Goal: Task Accomplishment & Management: Use online tool/utility

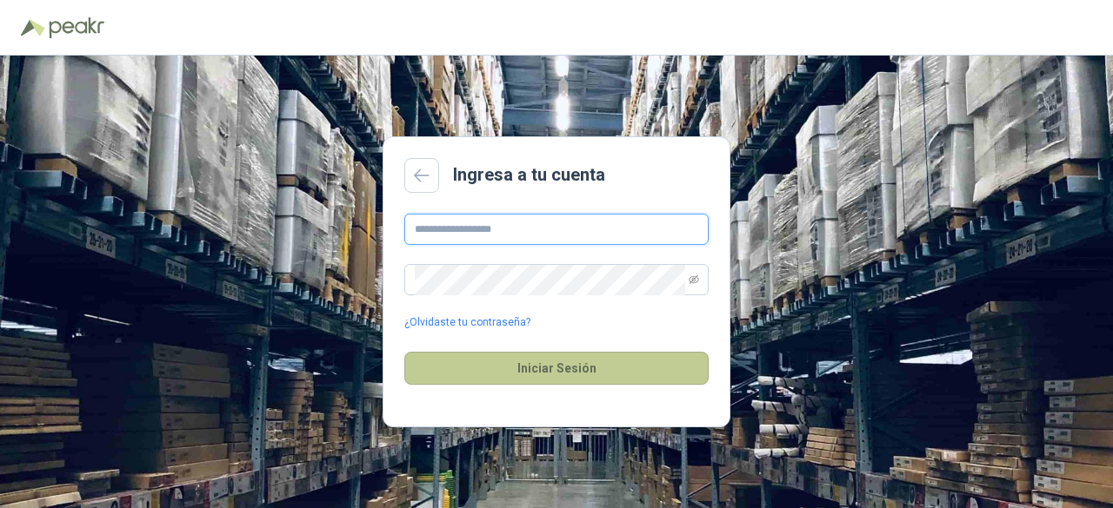
type input "**********"
click at [504, 371] on button "Iniciar Sesión" at bounding box center [556, 368] width 304 height 33
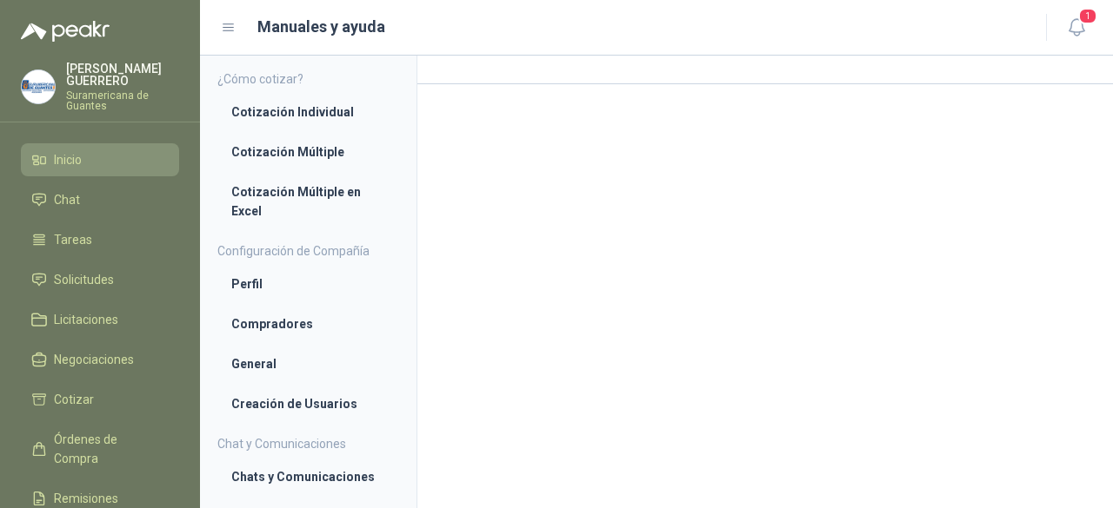
click at [67, 161] on span "Inicio" at bounding box center [68, 159] width 28 height 19
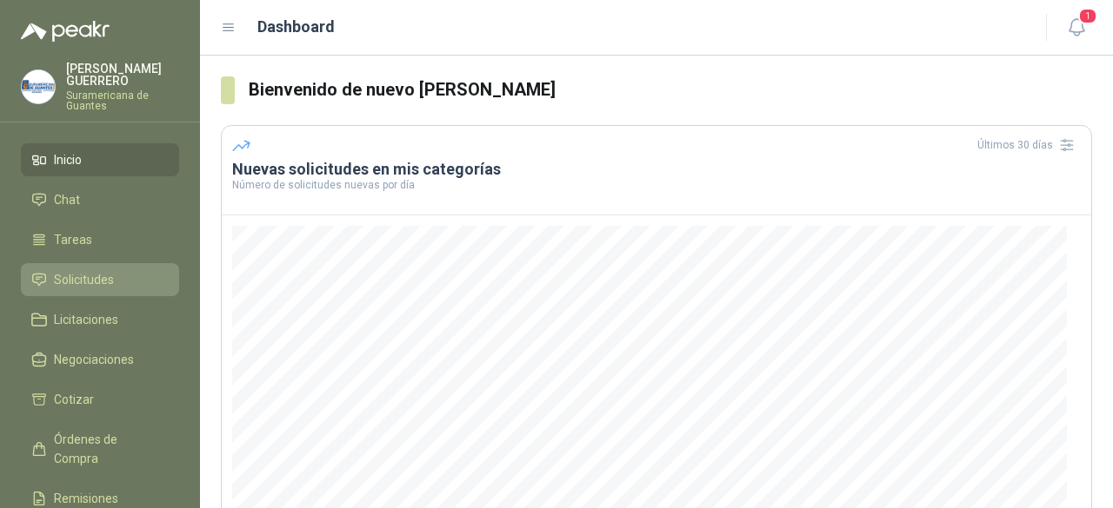
click at [94, 277] on span "Solicitudes" at bounding box center [84, 279] width 60 height 19
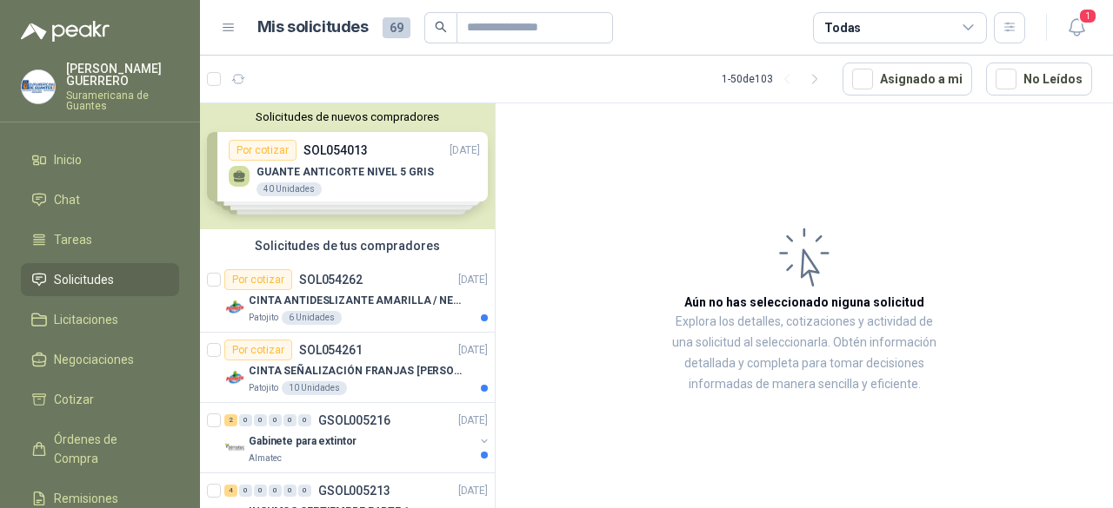
click at [429, 177] on div "Solicitudes de nuevos compradores Por cotizar SOL054013 [DATE] GUANTE ANTICORTE…" at bounding box center [347, 166] width 295 height 126
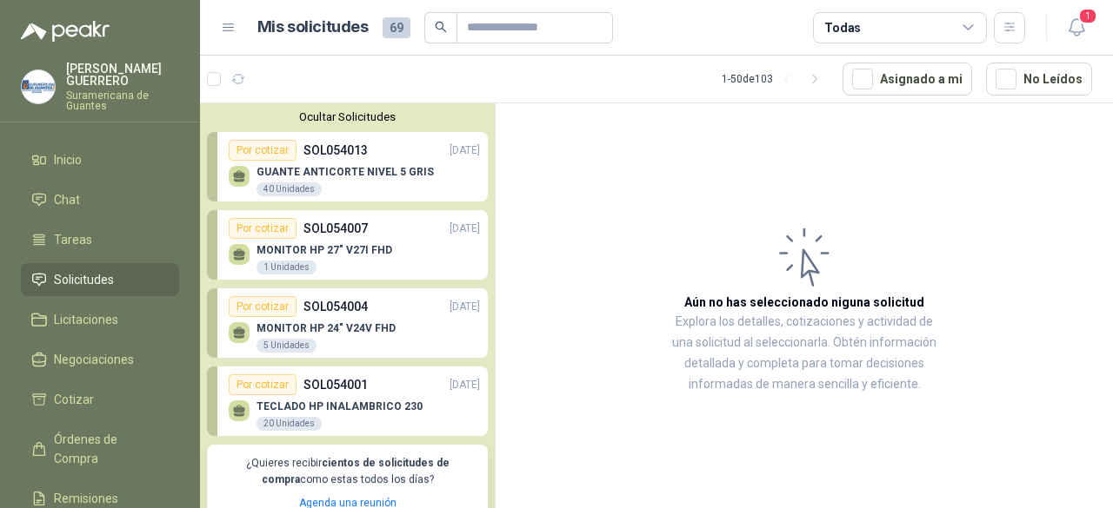
click at [358, 177] on p "GUANTE ANTICORTE NIVEL 5 GRIS" at bounding box center [344, 172] width 177 height 12
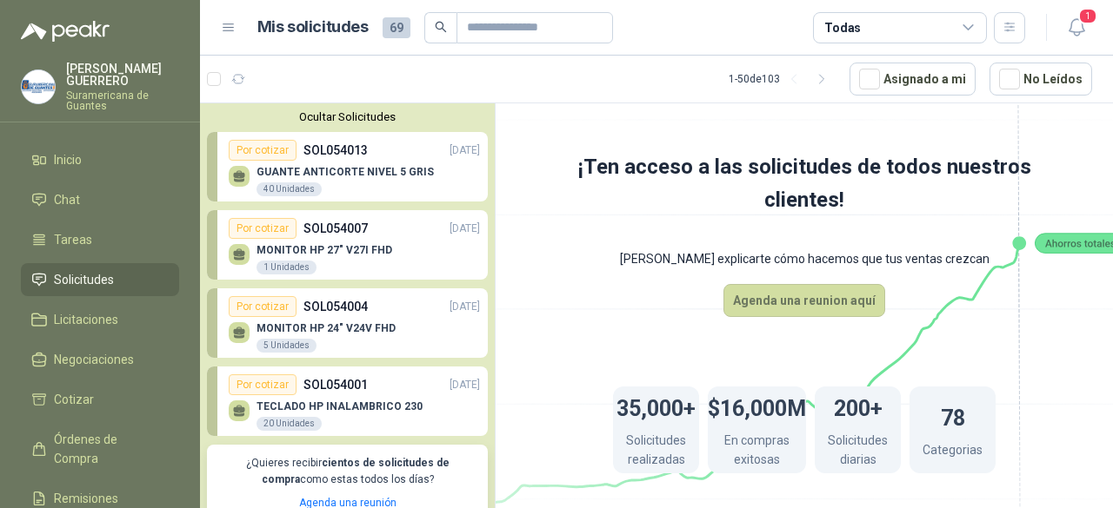
click at [356, 166] on p "GUANTE ANTICORTE NIVEL 5 GRIS" at bounding box center [344, 172] width 177 height 12
click at [276, 178] on div "GUANTE ANTICORTE NIVEL 5 GRIS 40 Unidades" at bounding box center [344, 181] width 177 height 31
click at [351, 244] on p "MONITOR HP 27" V27I FHD" at bounding box center [324, 250] width 136 height 12
click at [320, 315] on p "SOL054004" at bounding box center [335, 306] width 64 height 19
click at [262, 145] on div "Por cotizar" at bounding box center [263, 150] width 68 height 21
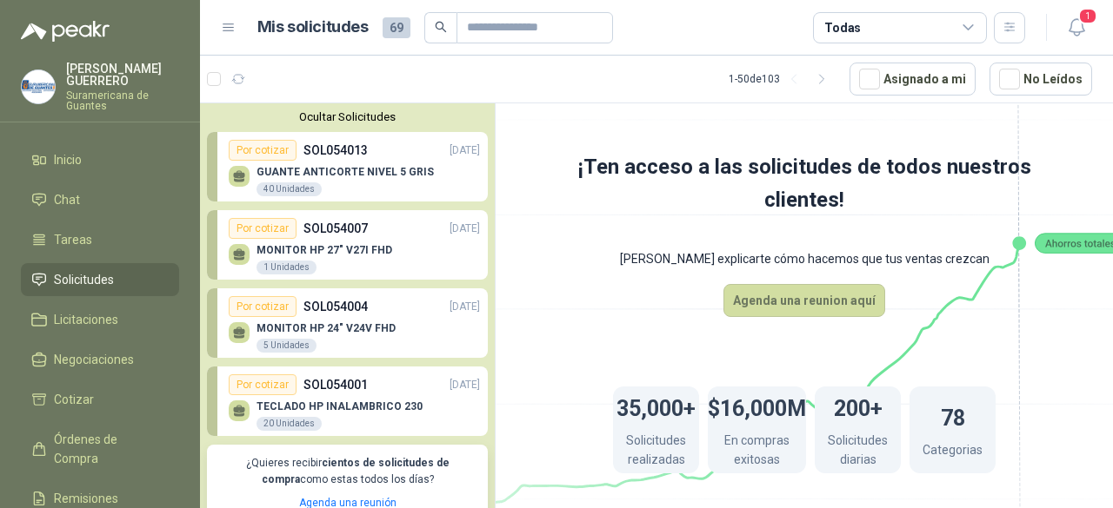
click at [262, 145] on div "Por cotizar" at bounding box center [263, 150] width 68 height 21
drag, startPoint x: 262, startPoint y: 145, endPoint x: 727, endPoint y: 201, distance: 467.5
click at [727, 201] on div "Ocultar Solicitudes Por cotizar SOL054013 [DATE] GUANTE ANTICORTE NIVEL 5 GRIS …" at bounding box center [656, 309] width 913 height 412
click at [432, 158] on div "Por cotizar SOL054013 [DATE]" at bounding box center [354, 150] width 251 height 21
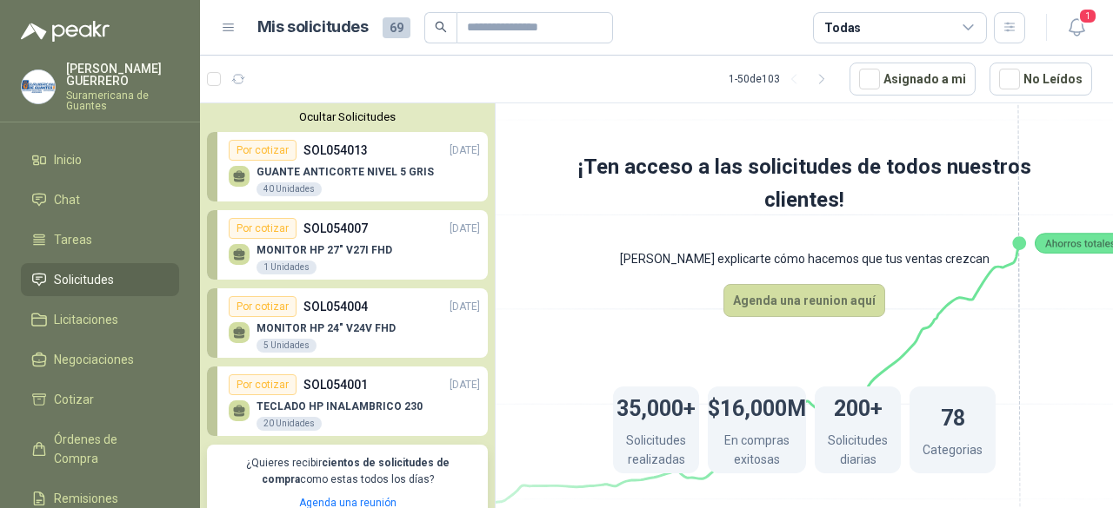
click at [432, 158] on div "Por cotizar SOL054013 [DATE]" at bounding box center [354, 150] width 251 height 21
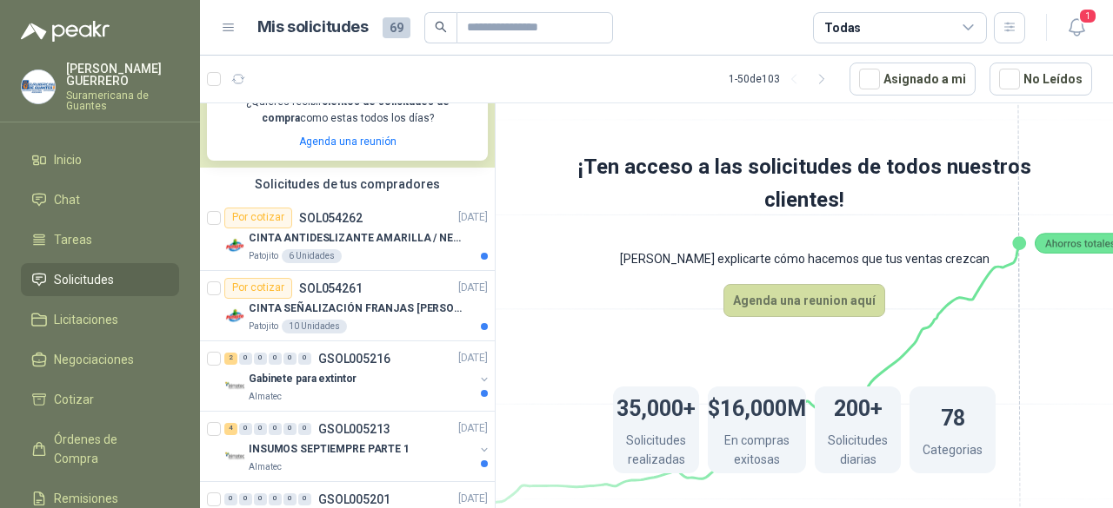
scroll to position [362, 0]
click at [411, 259] on div "Patojito 6 Unidades" at bounding box center [368, 256] width 239 height 14
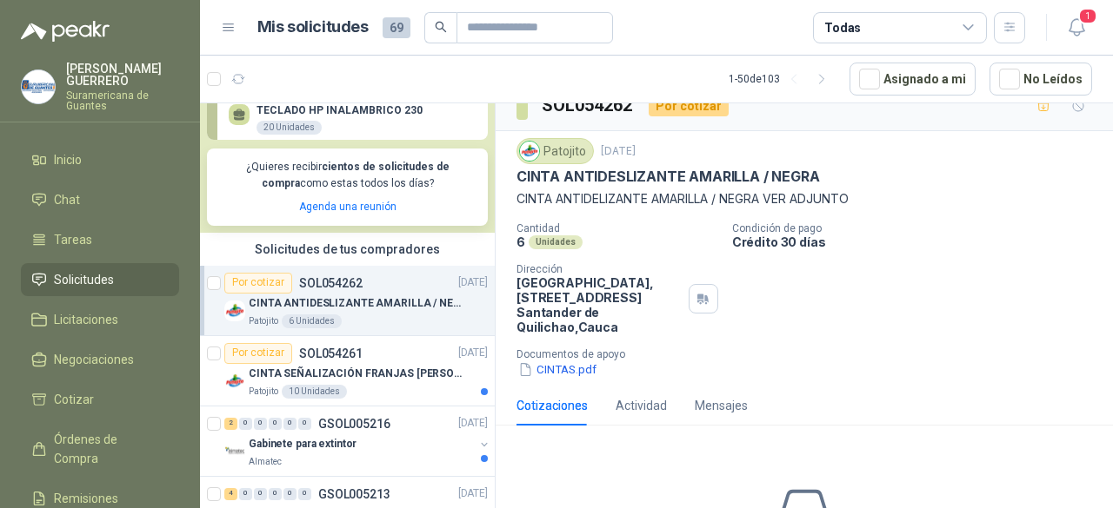
scroll to position [21, 0]
click at [360, 400] on article "Por cotizar SOL054261 [DATE] CINTA SEÑALIZACIÓN FRANJAS [PERSON_NAME] NEGRA Pat…" at bounding box center [347, 371] width 295 height 70
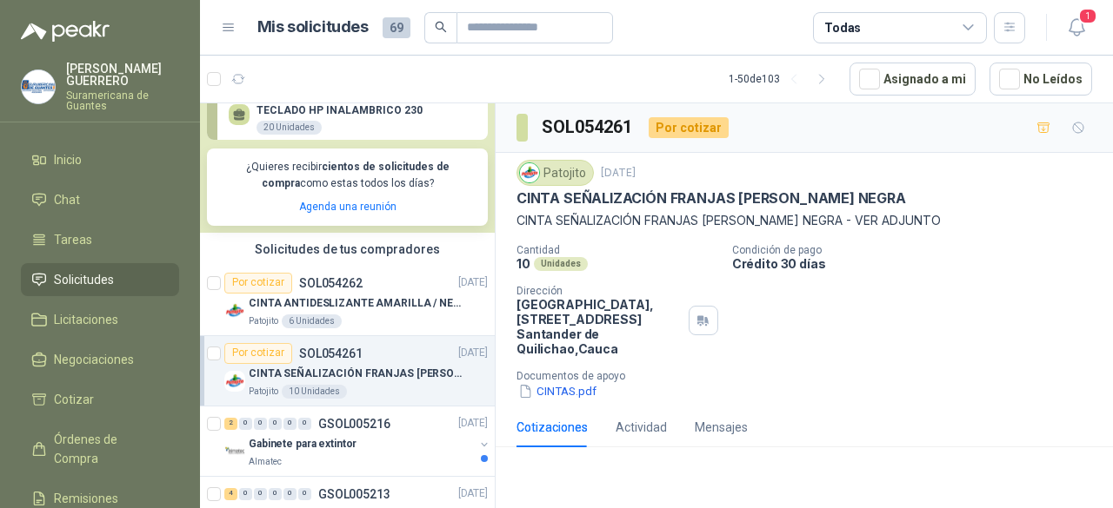
click at [661, 128] on div "Por cotizar" at bounding box center [688, 127] width 80 height 21
click at [1036, 121] on icon "button" at bounding box center [1043, 128] width 15 height 15
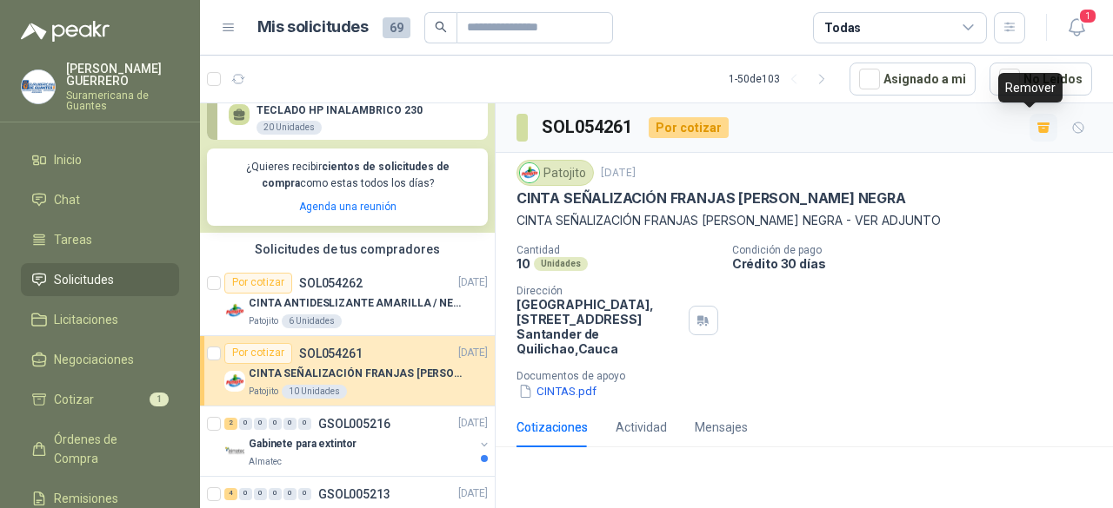
click at [1038, 126] on icon "button" at bounding box center [1043, 129] width 10 height 7
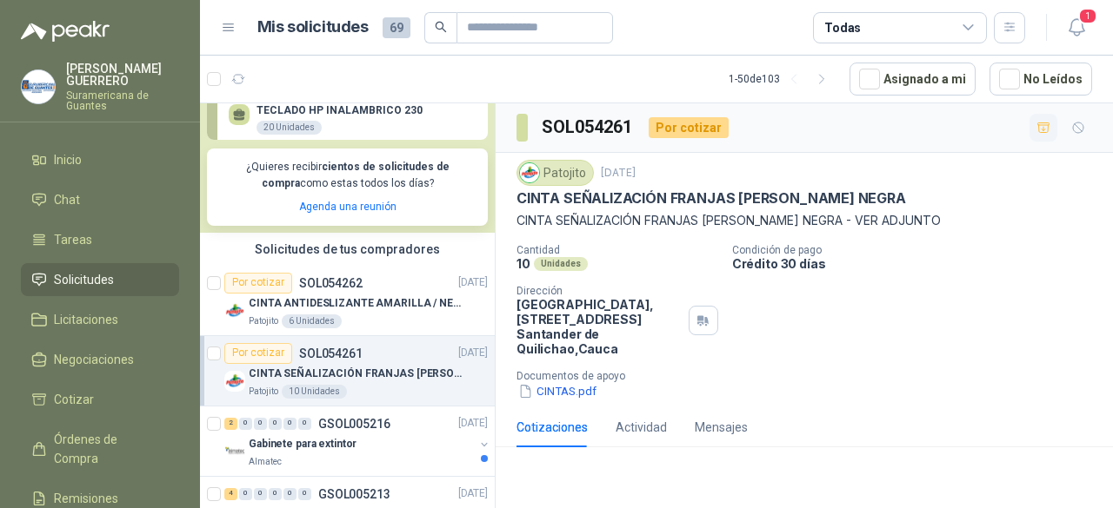
scroll to position [46, 0]
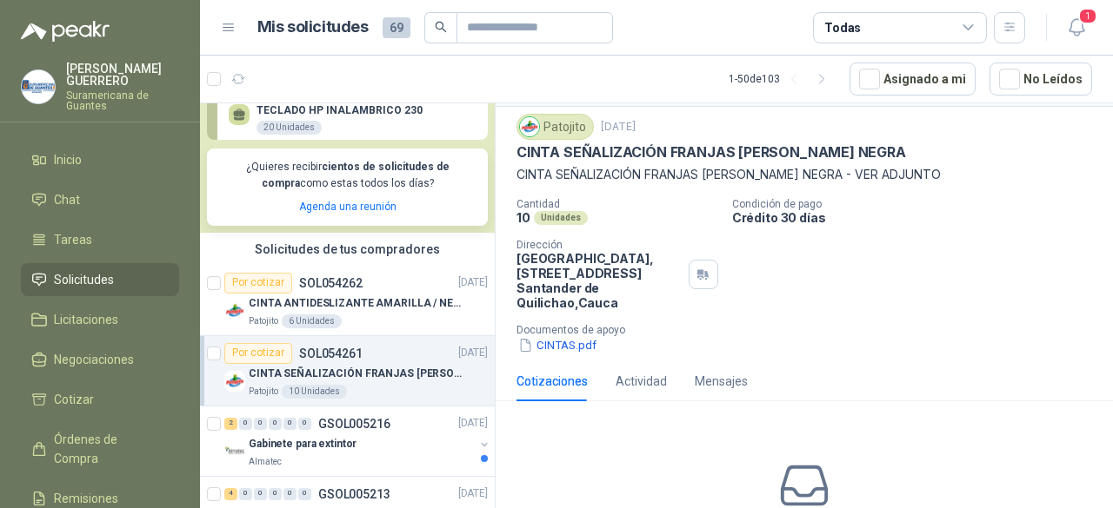
click at [554, 292] on p "[GEOGRAPHIC_DATA], [STREET_ADDRESS]" at bounding box center [598, 280] width 165 height 59
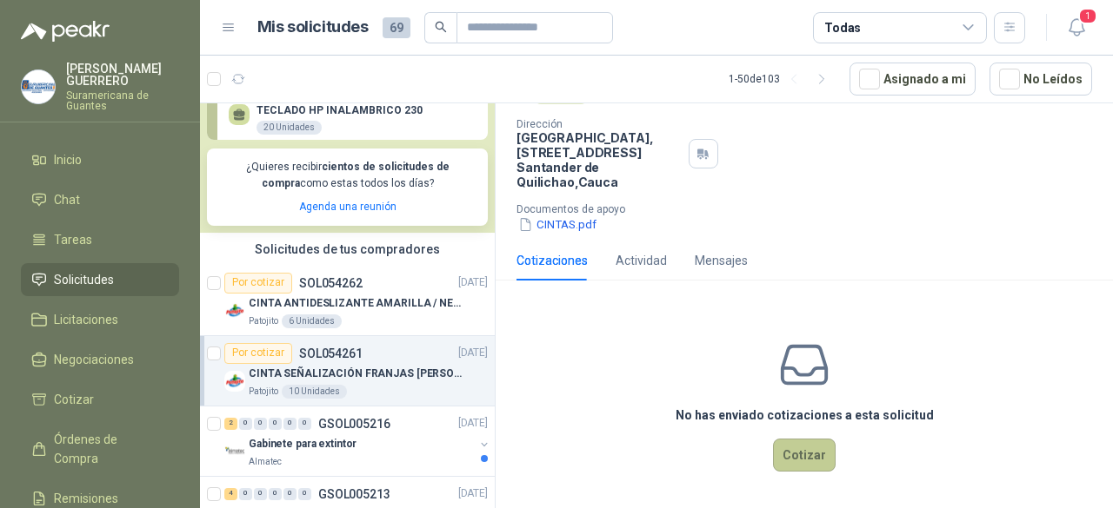
click at [799, 456] on button "Cotizar" at bounding box center [804, 455] width 63 height 33
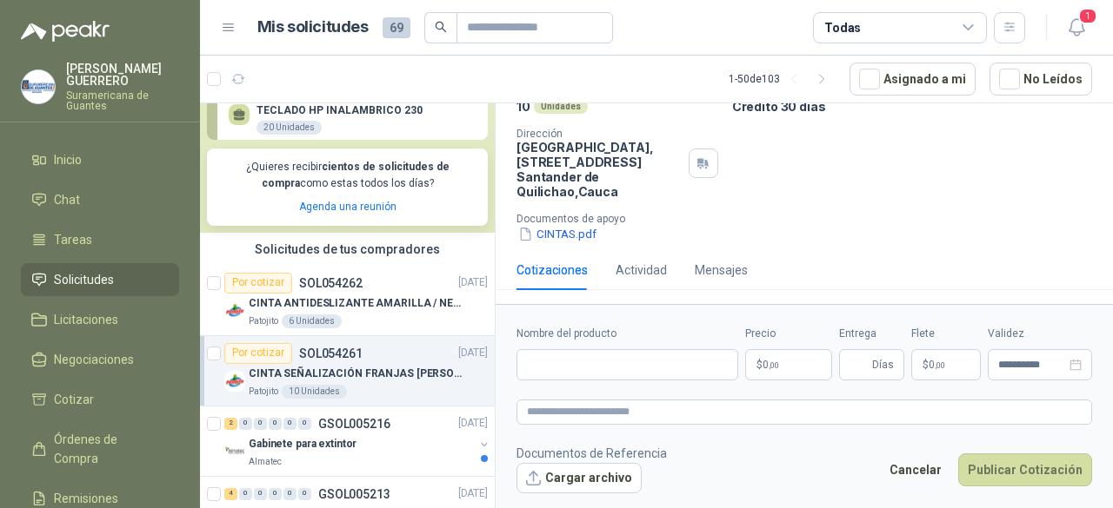
scroll to position [155, 0]
click at [949, 473] on button "Cancelar" at bounding box center [915, 470] width 71 height 33
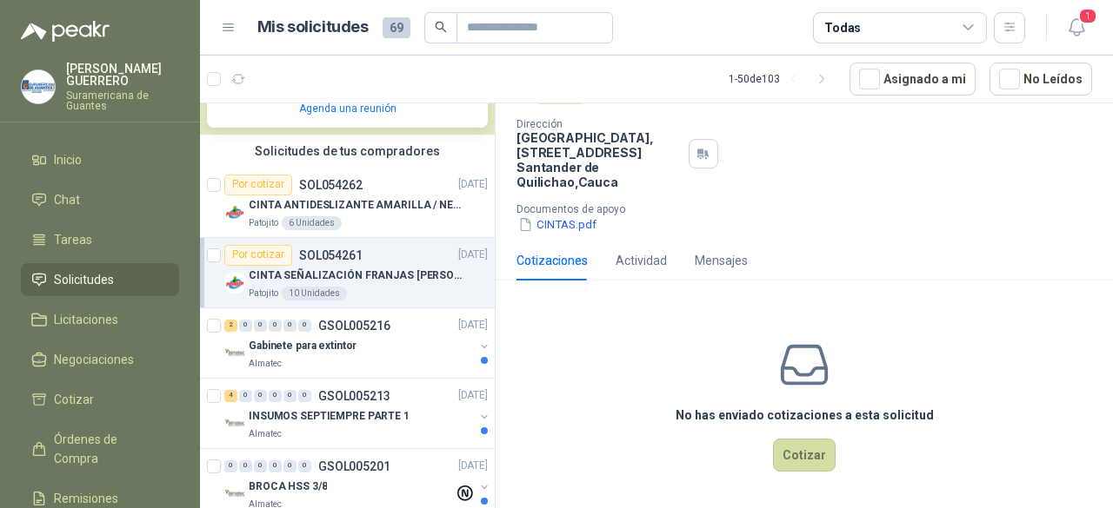
scroll to position [388, 0]
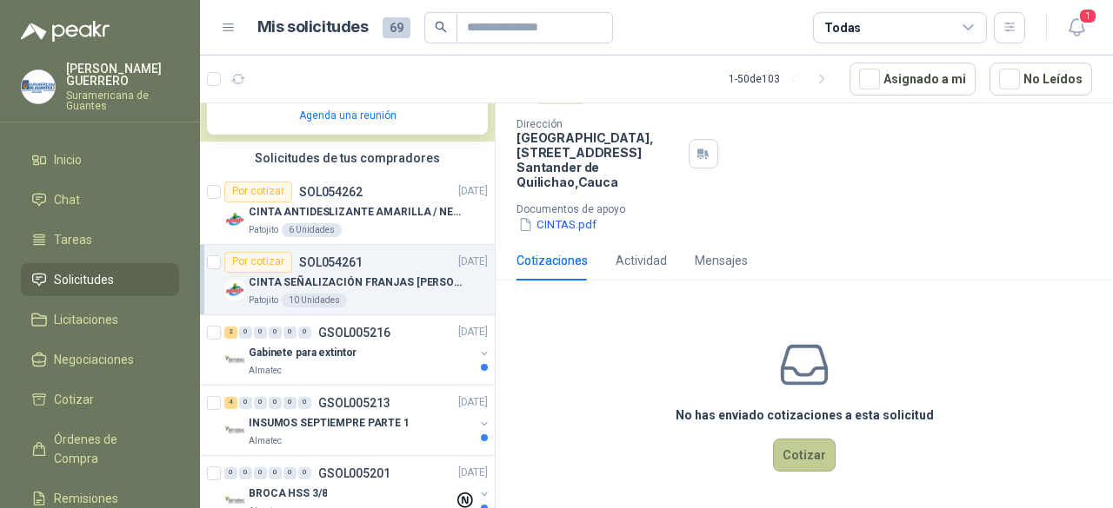
click at [792, 445] on button "Cotizar" at bounding box center [804, 455] width 63 height 33
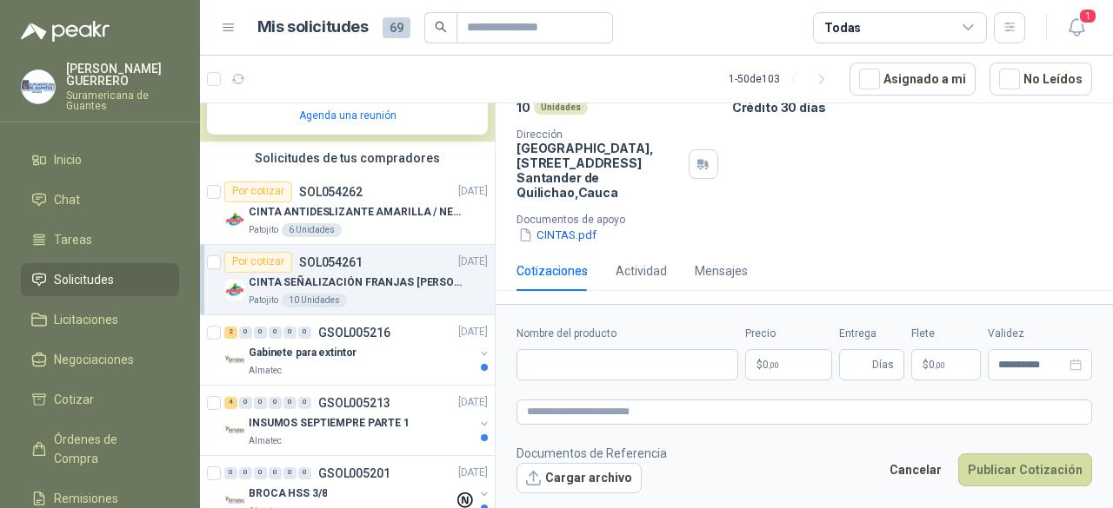
scroll to position [155, 0]
click at [551, 366] on input "Nombre del producto" at bounding box center [627, 364] width 222 height 31
click at [834, 369] on div "**********" at bounding box center [803, 353] width 575 height 55
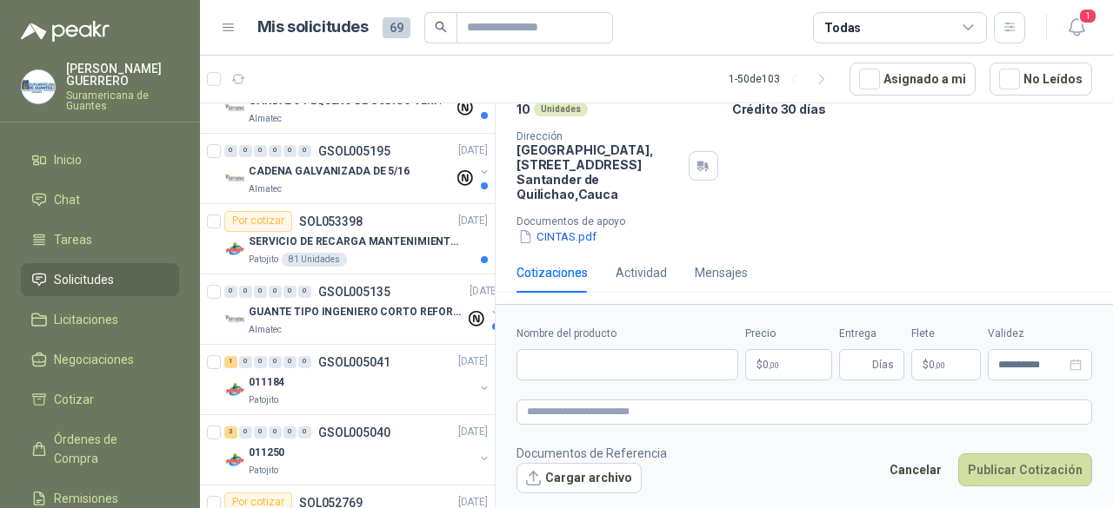
scroll to position [907, 0]
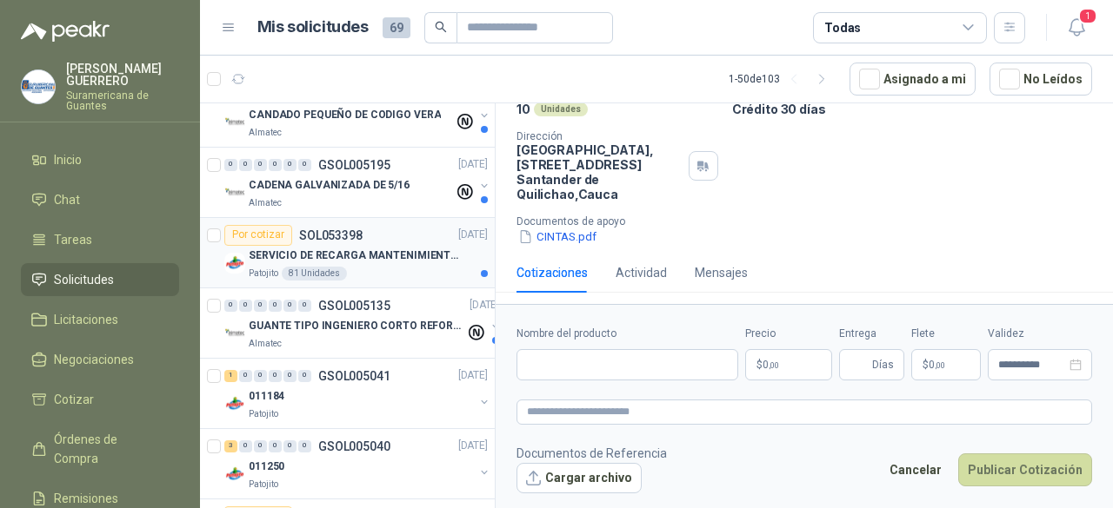
click at [419, 279] on article "Por cotizar SOL053398 [DATE] SERVICIO DE RECARGA MANTENIMIENTO Y PRESTAMOS DE E…" at bounding box center [347, 253] width 295 height 70
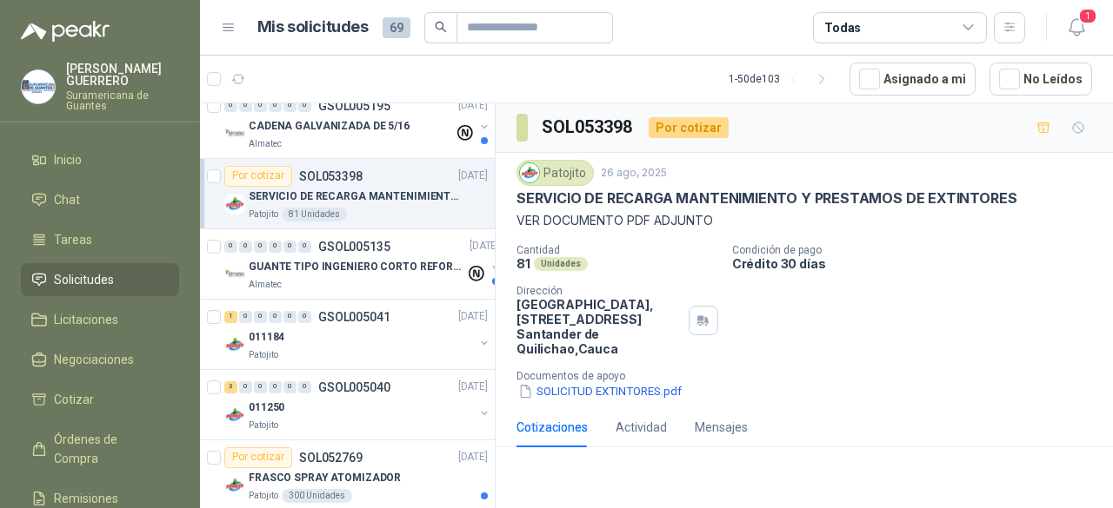
scroll to position [1013, 0]
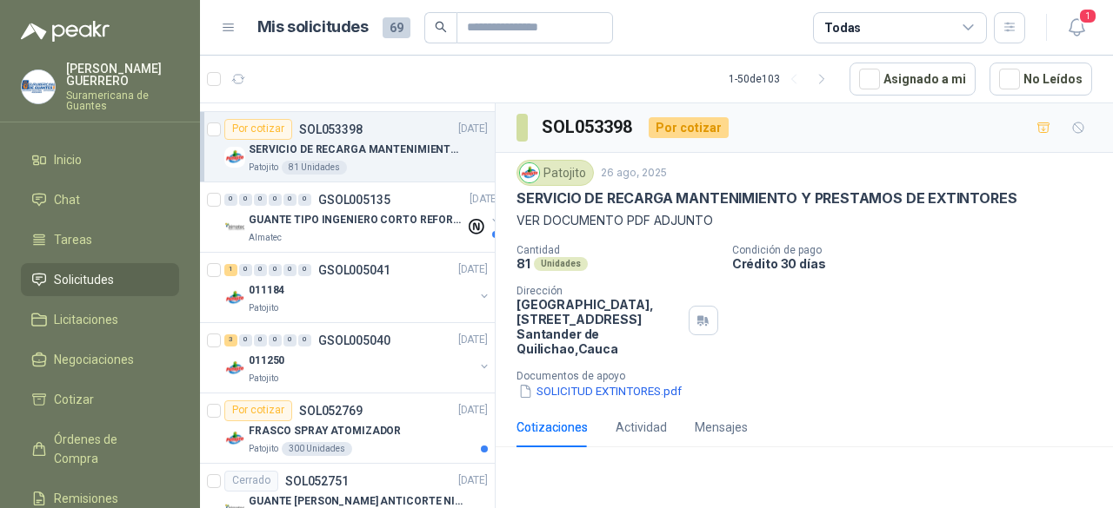
click at [419, 281] on div "011184" at bounding box center [361, 291] width 225 height 21
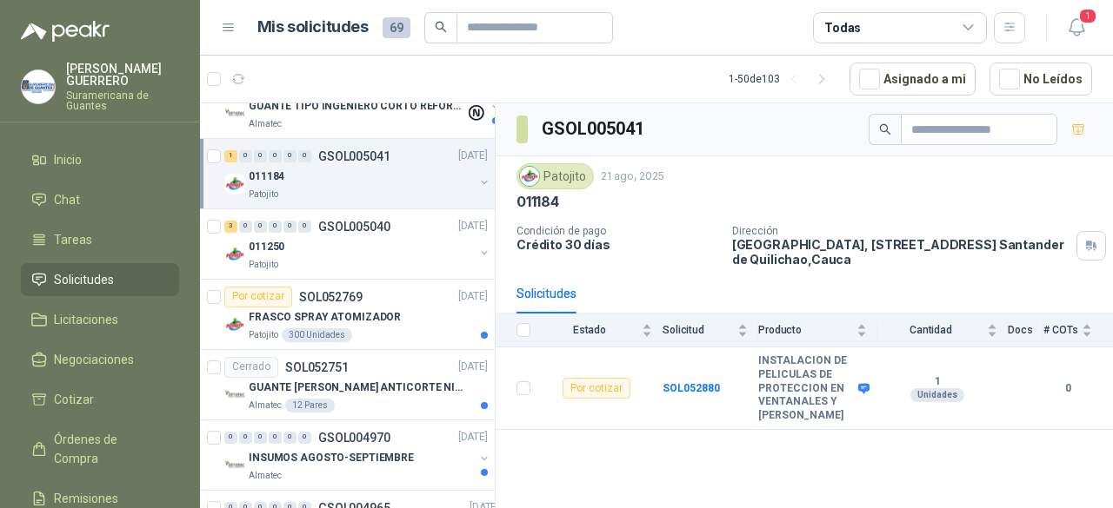
scroll to position [1128, 0]
click at [405, 309] on div "FRASCO SPRAY ATOMIZADOR" at bounding box center [368, 317] width 239 height 21
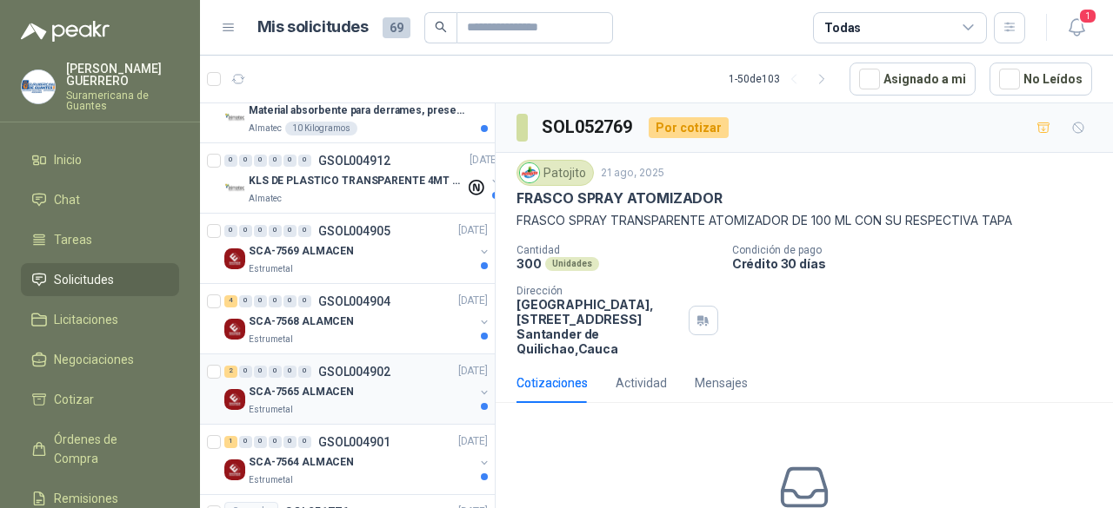
scroll to position [1688, 0]
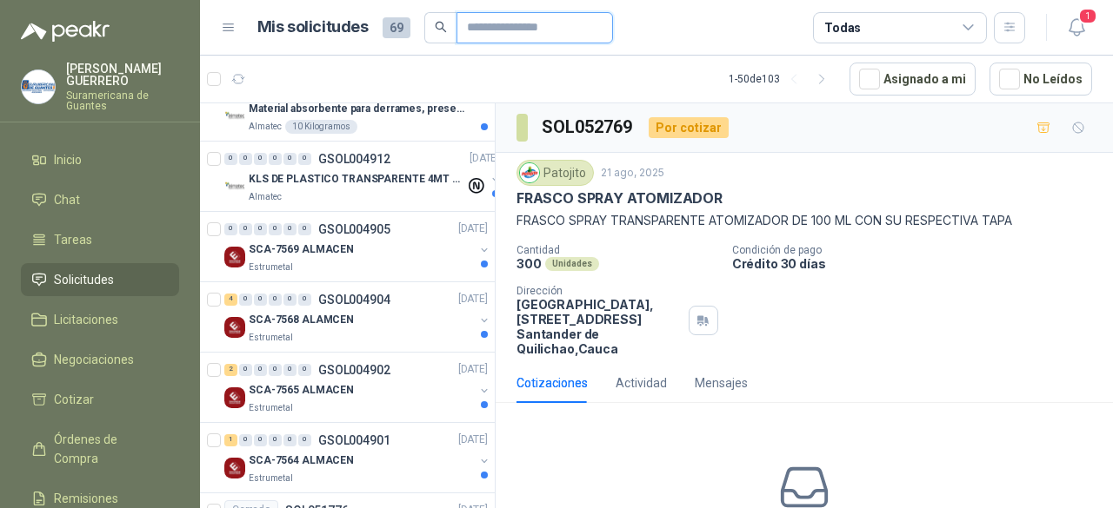
click at [494, 39] on input "text" at bounding box center [528, 28] width 122 height 30
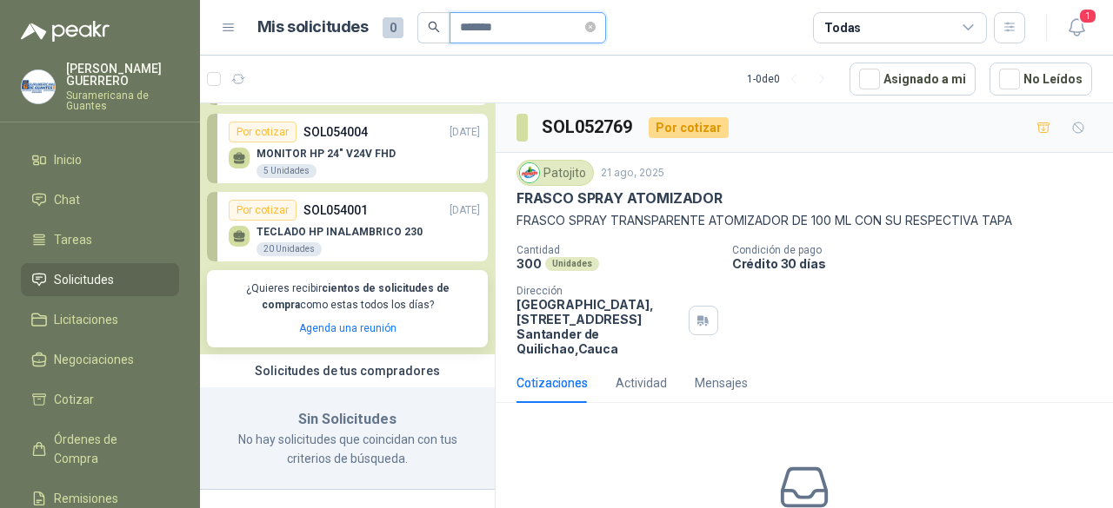
scroll to position [72, 0]
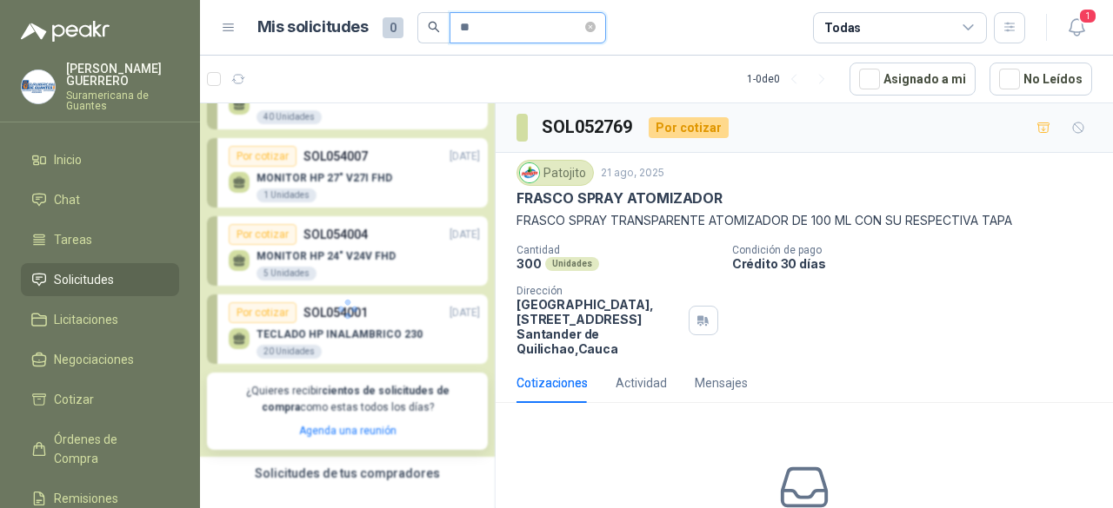
type input "*"
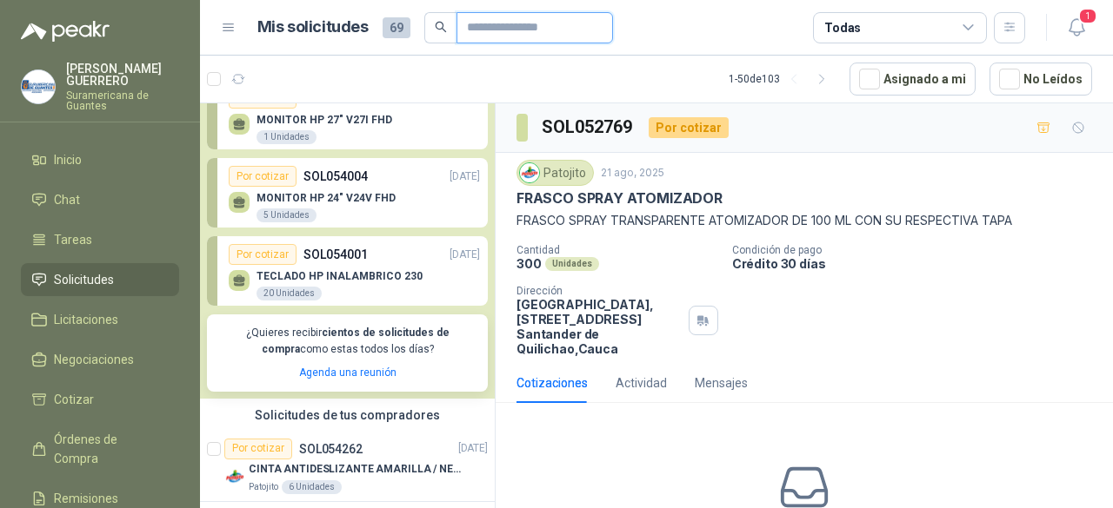
scroll to position [390, 0]
